Goal: Task Accomplishment & Management: Use online tool/utility

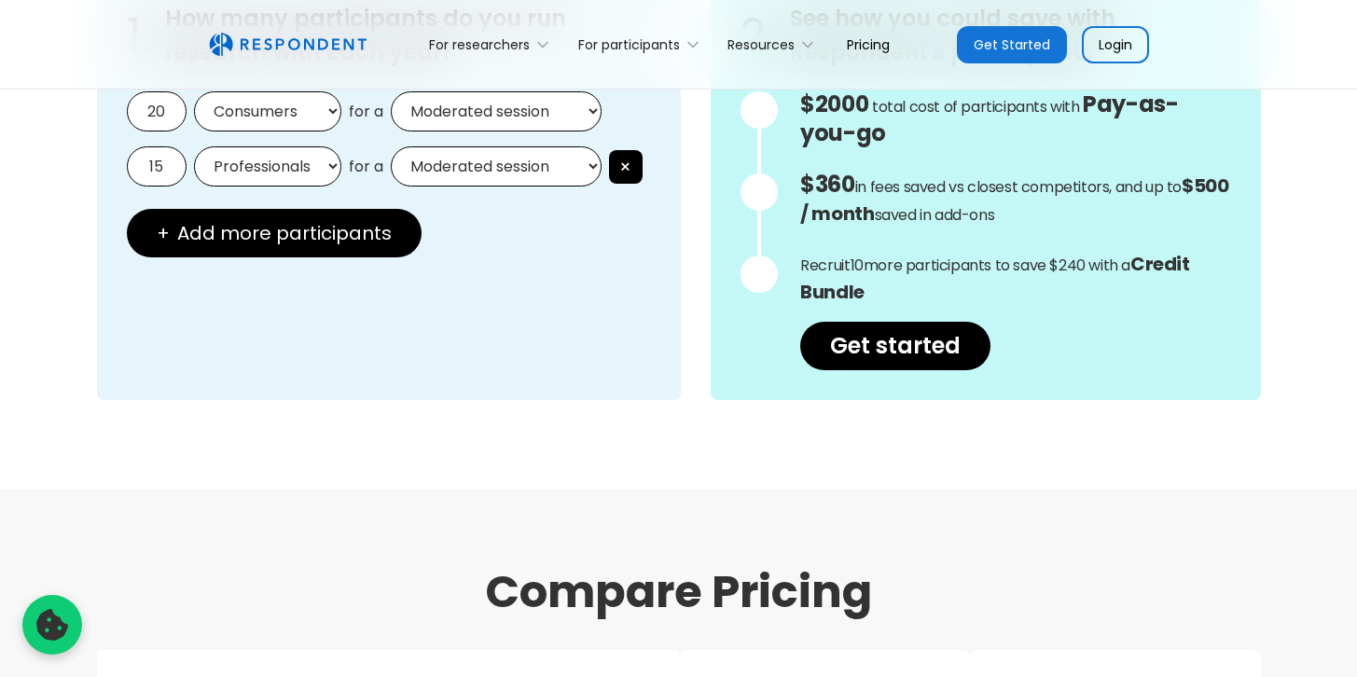
scroll to position [1437, 0]
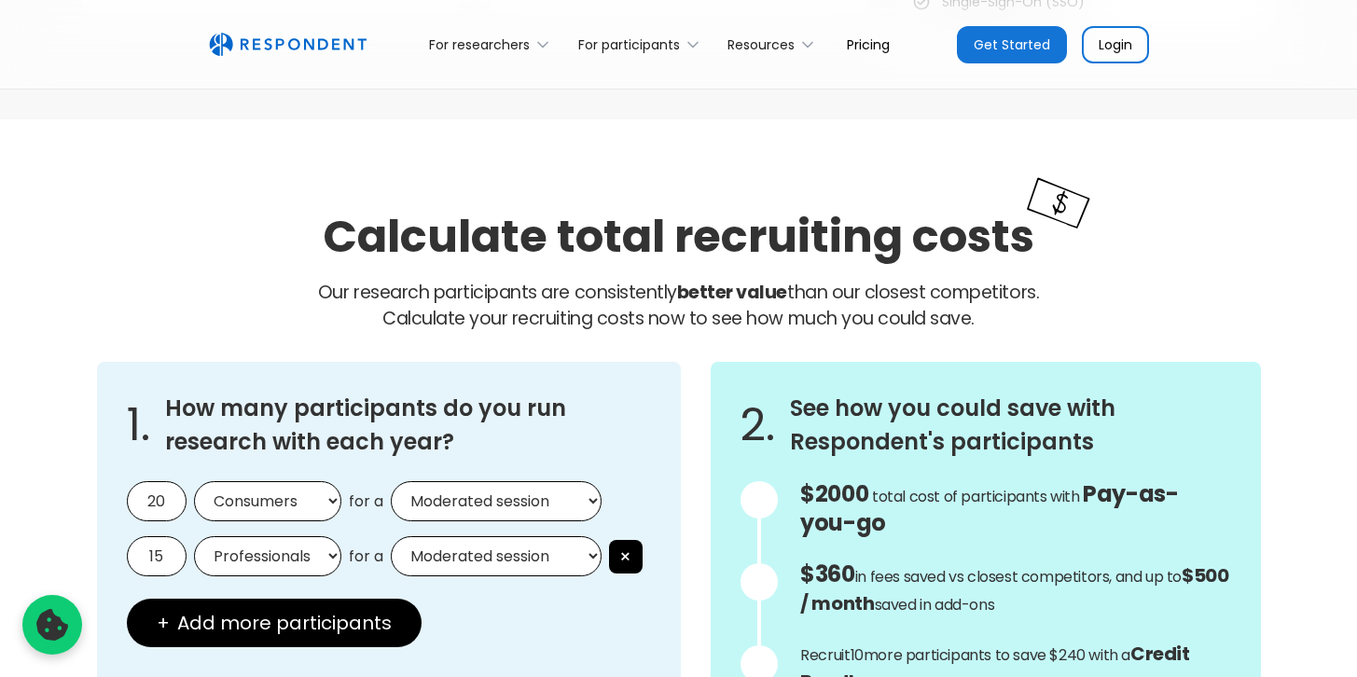
click at [586, 504] on select "Moderated session Unmoderated session" at bounding box center [496, 501] width 211 height 40
click at [391, 481] on select "Moderated session Unmoderated session" at bounding box center [496, 501] width 211 height 40
click at [578, 500] on select "Moderated session Unmoderated session" at bounding box center [496, 501] width 211 height 40
select select "moderated"
click at [391, 481] on select "Moderated session Unmoderated session" at bounding box center [496, 501] width 211 height 40
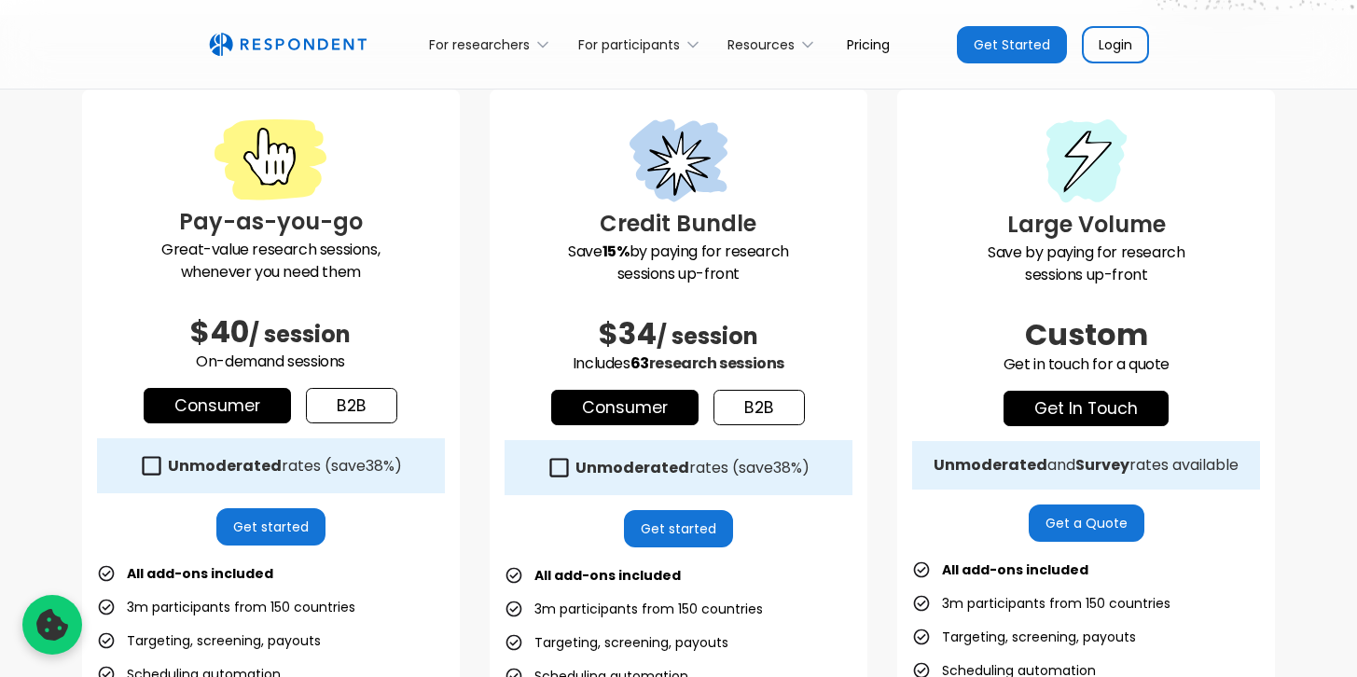
scroll to position [494, 0]
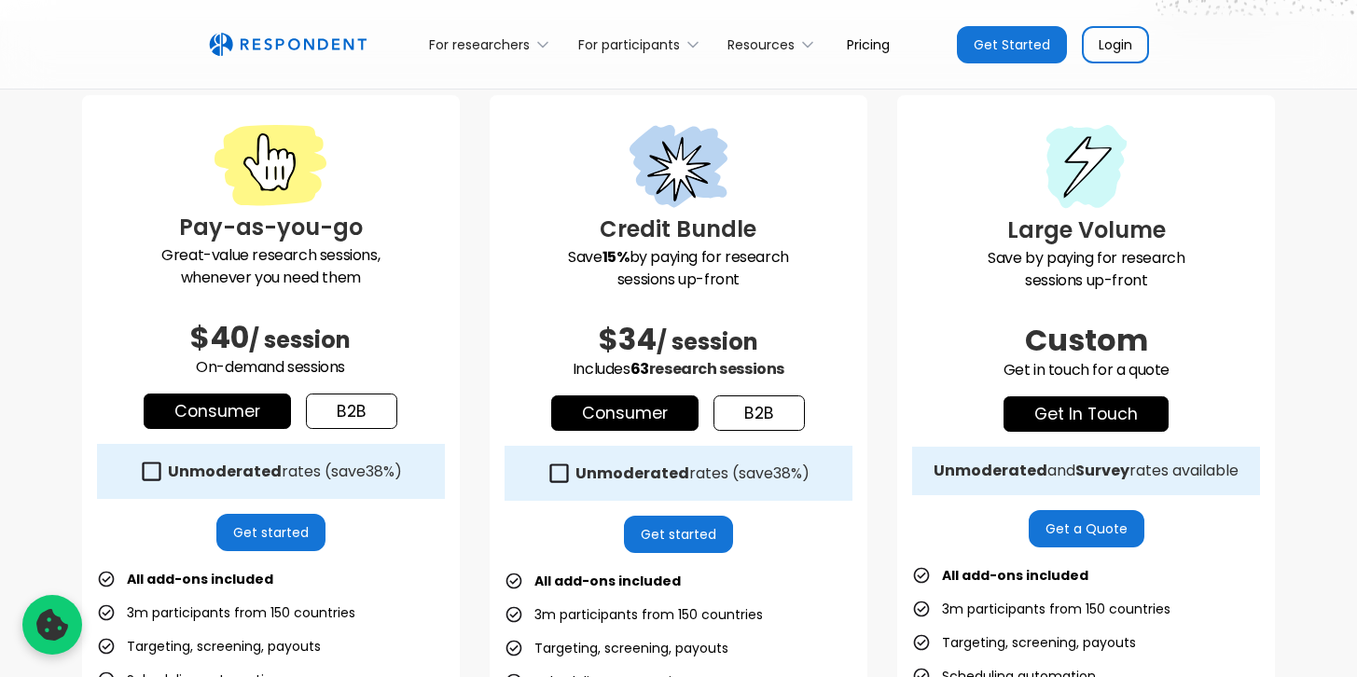
click at [691, 534] on link "Get started" at bounding box center [678, 534] width 109 height 37
